Goal: Information Seeking & Learning: Learn about a topic

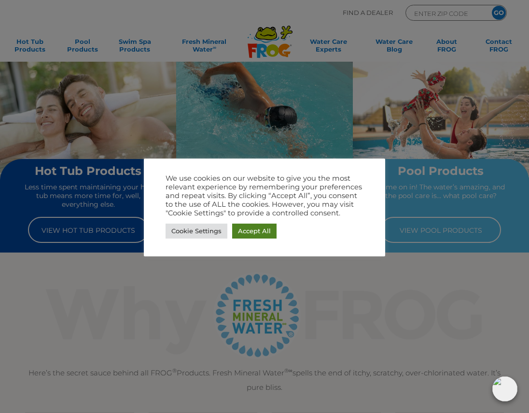
click at [256, 232] on link "Accept All" at bounding box center [254, 231] width 44 height 15
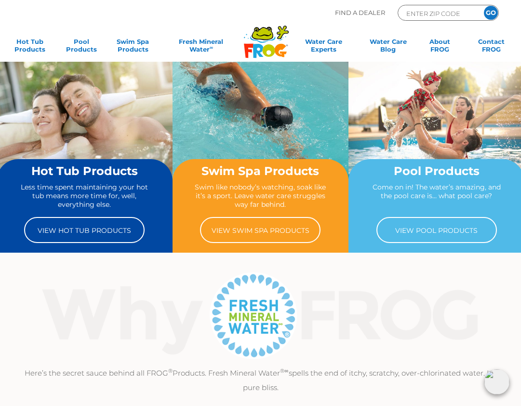
click at [203, 12] on div "Find A Dealer ENTER ZIP CODE GO" at bounding box center [261, 21] width 502 height 33
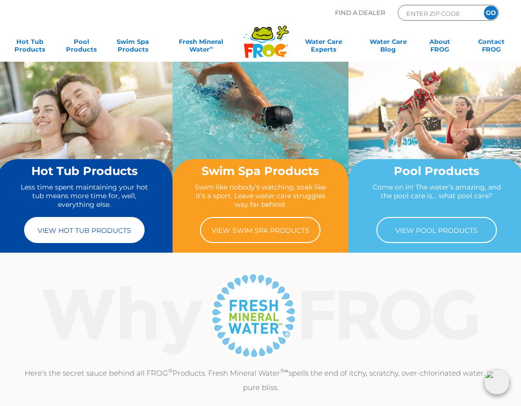
click at [105, 235] on link "View Hot Tub Products" at bounding box center [84, 230] width 121 height 26
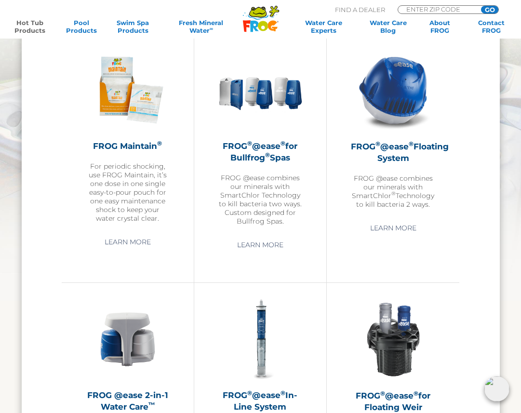
scroll to position [916, 0]
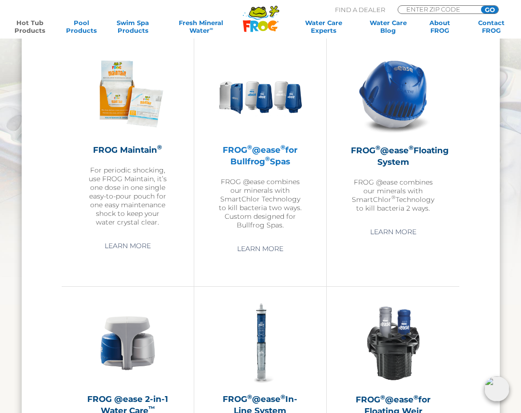
click at [273, 162] on h2 "FROG ® @ease ® for Bullfrog ® Spas" at bounding box center [261, 155] width 84 height 23
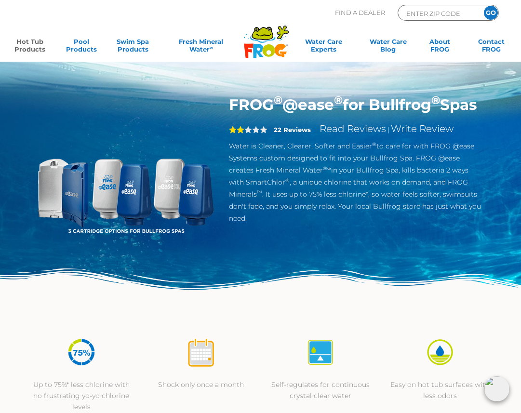
click at [298, 134] on strong "22 Reviews" at bounding box center [292, 130] width 37 height 8
click at [356, 135] on link "Read Reviews" at bounding box center [353, 129] width 67 height 12
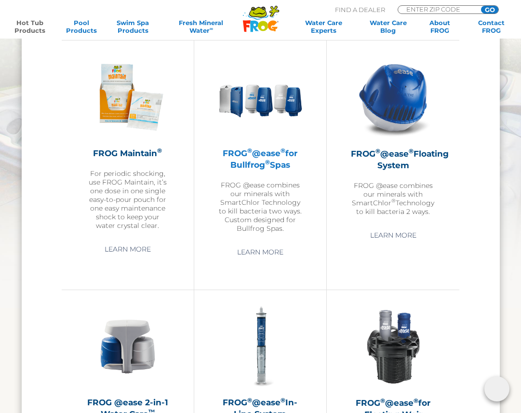
scroll to position [902, 0]
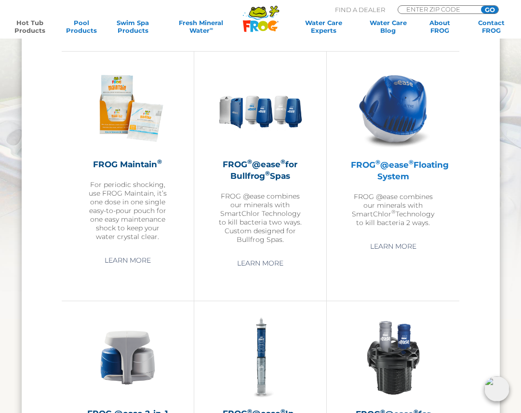
click at [404, 172] on h2 "FROG ® @ease ® Floating System" at bounding box center [393, 170] width 84 height 23
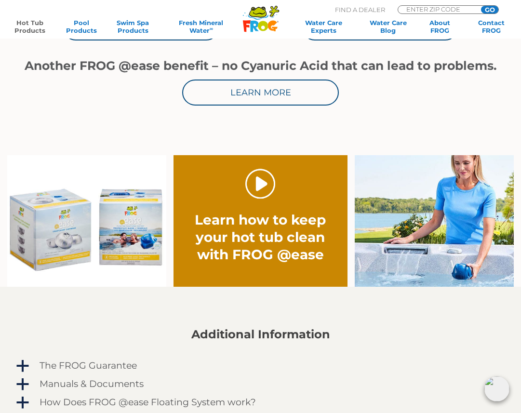
scroll to position [514, 0]
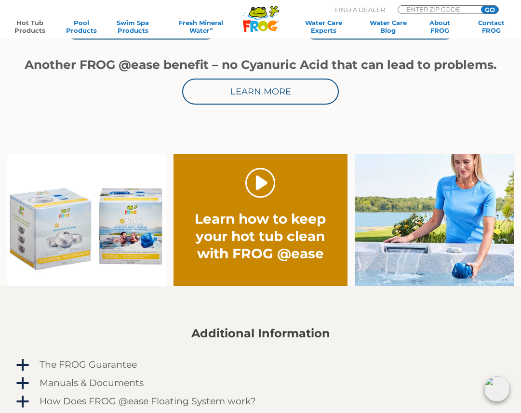
click at [261, 190] on link "." at bounding box center [261, 183] width 30 height 30
